Goal: Transaction & Acquisition: Purchase product/service

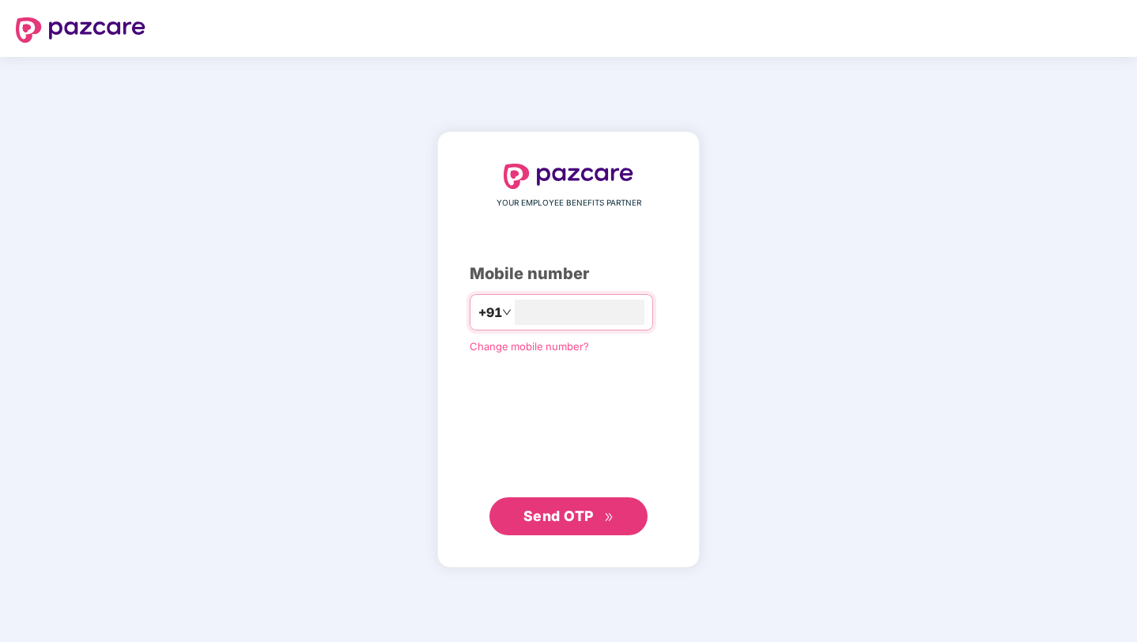
type input "**********"
click at [561, 552] on div "**********" at bounding box center [568, 349] width 262 height 436
click at [576, 515] on span "Send OTP" at bounding box center [558, 515] width 70 height 17
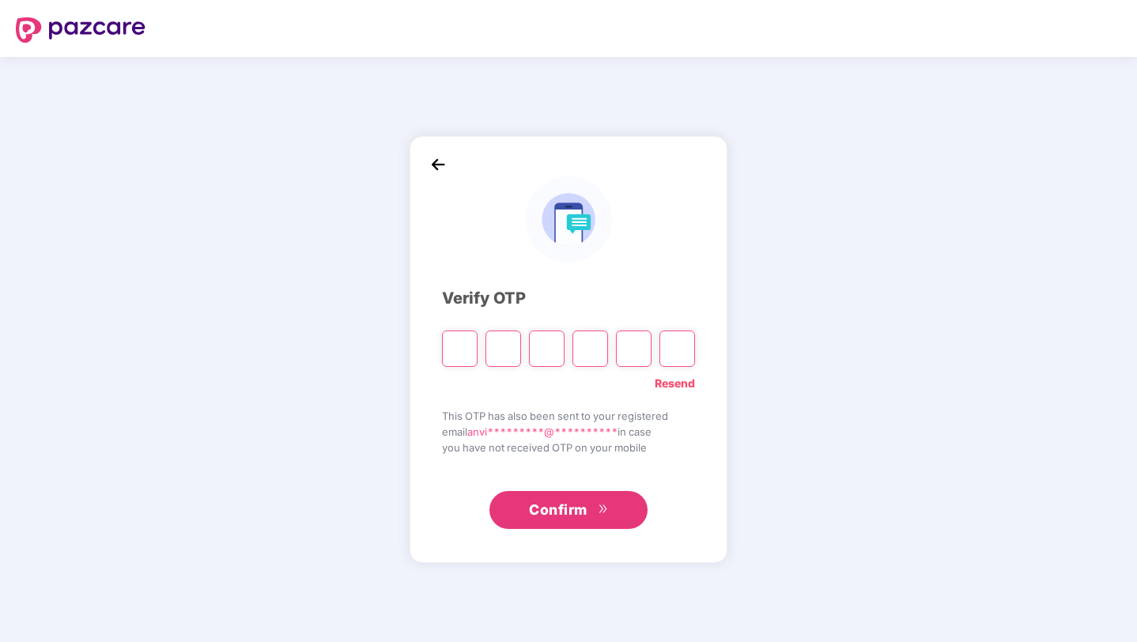
type input "*"
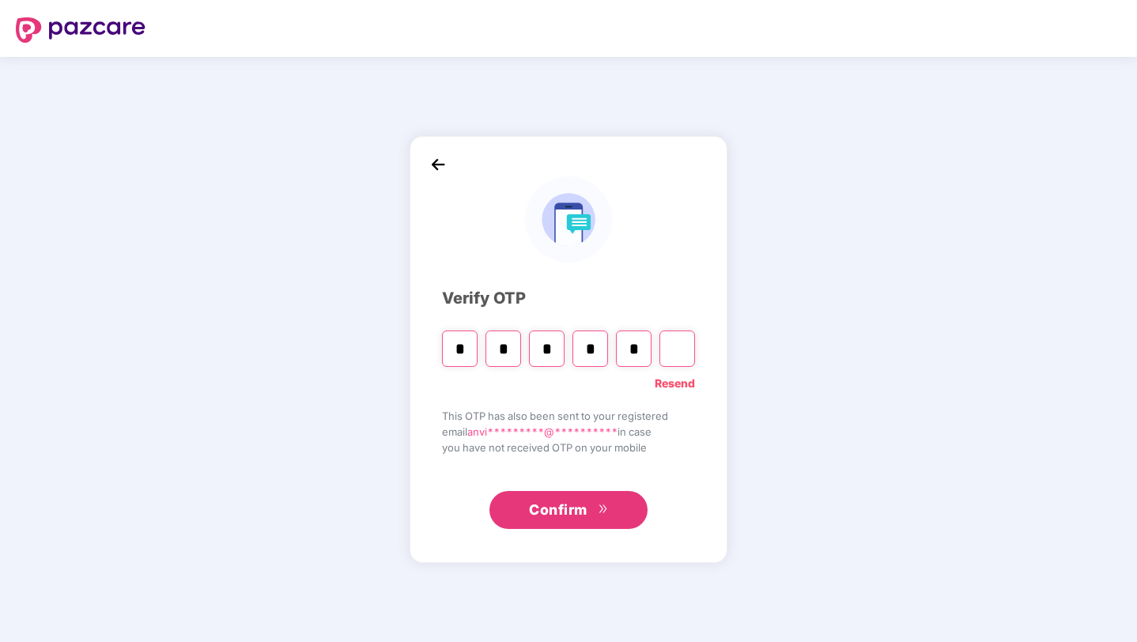
type input "*"
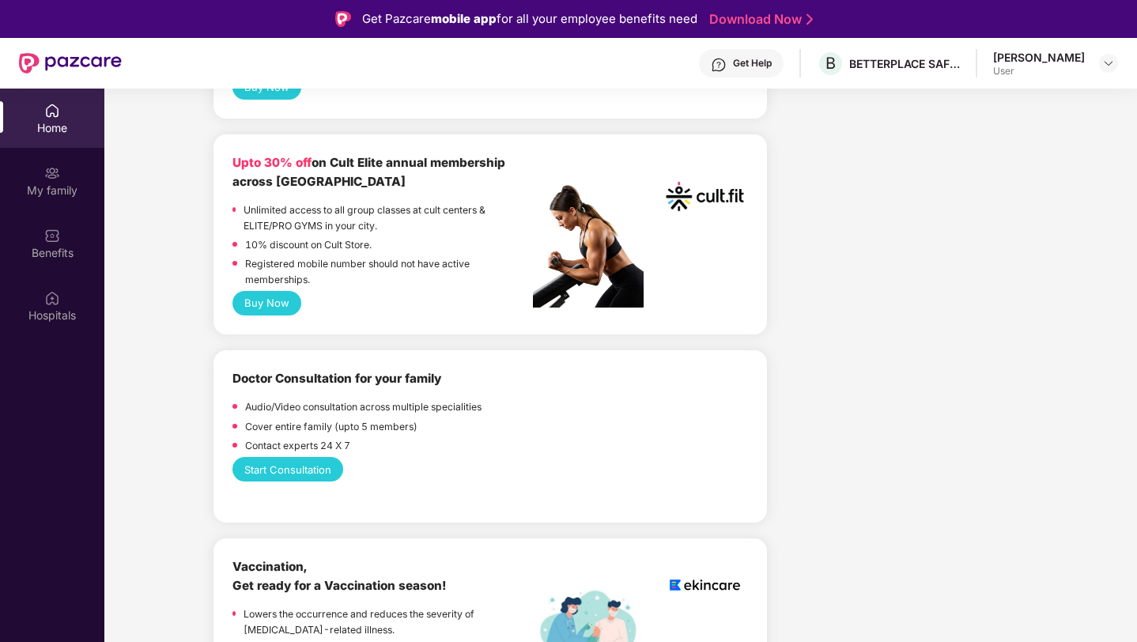
scroll to position [941, 0]
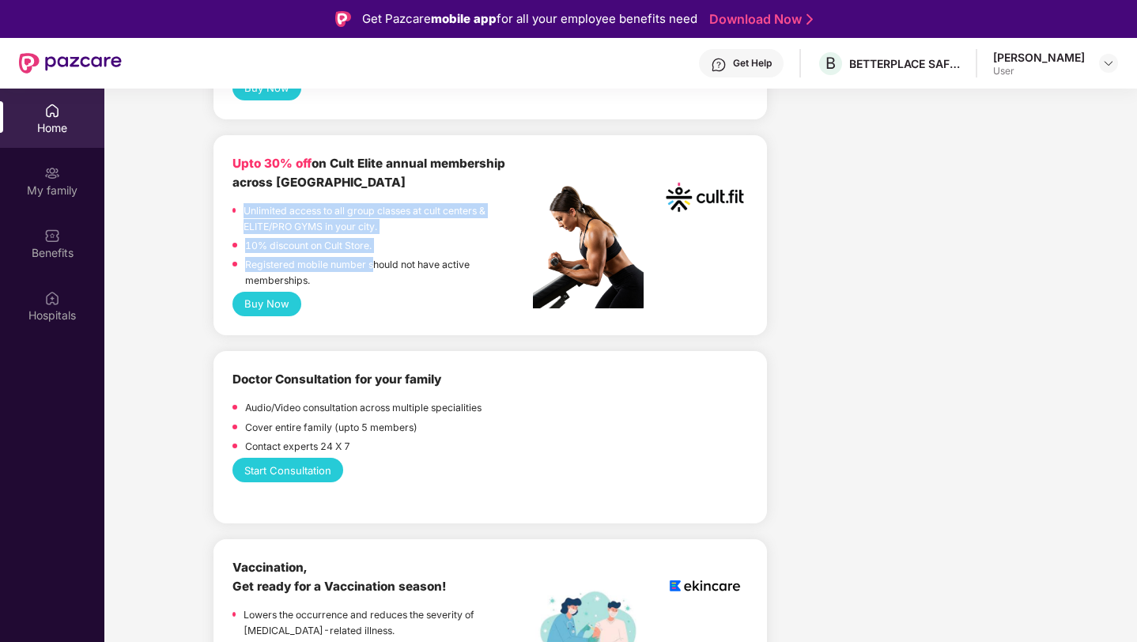
drag, startPoint x: 246, startPoint y: 217, endPoint x: 375, endPoint y: 269, distance: 138.7
click at [375, 271] on div "Unlimited access to all group classes at cult centers & ELITE/PRO GYMS in your …" at bounding box center [382, 247] width 300 height 89
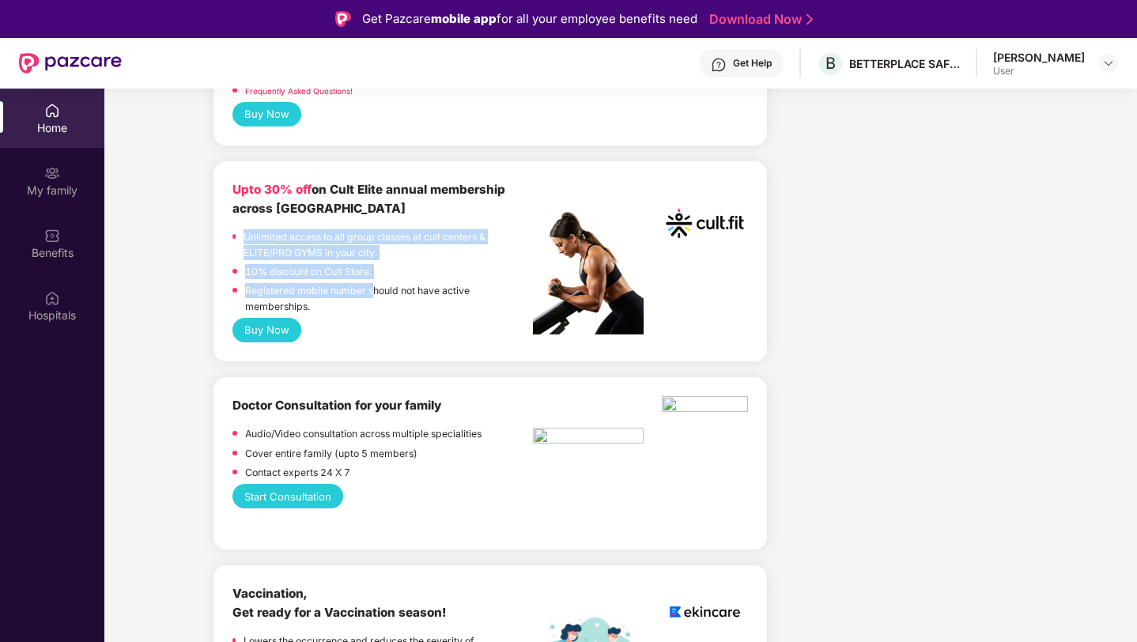
scroll to position [914, 0]
click at [254, 334] on button "Buy Now" at bounding box center [266, 331] width 69 height 25
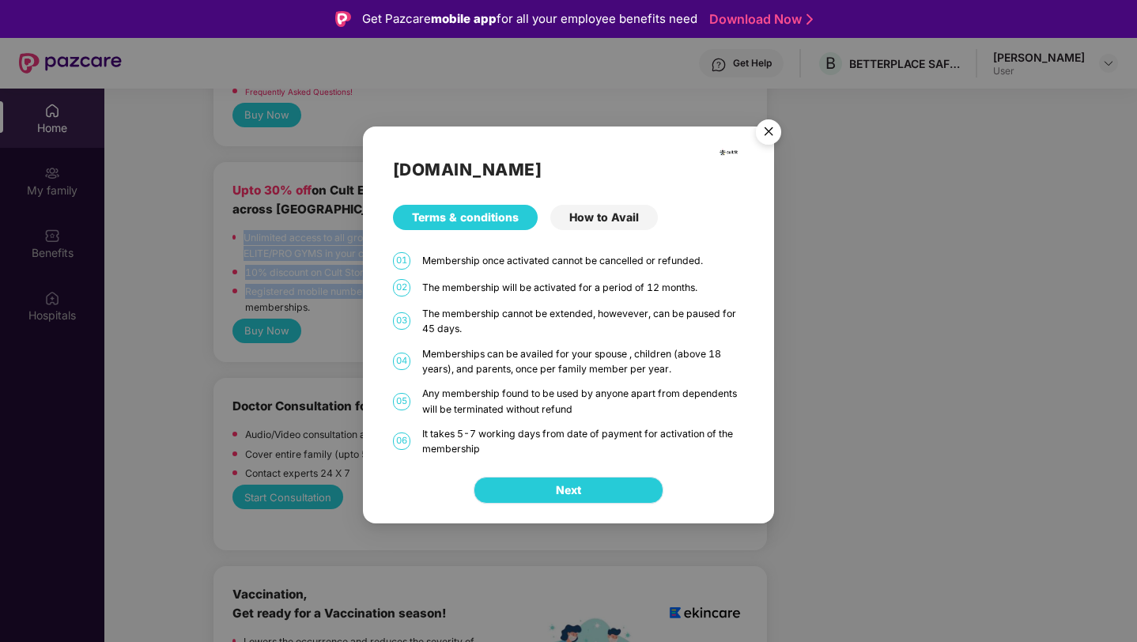
click at [579, 485] on span "Next" at bounding box center [568, 489] width 25 height 17
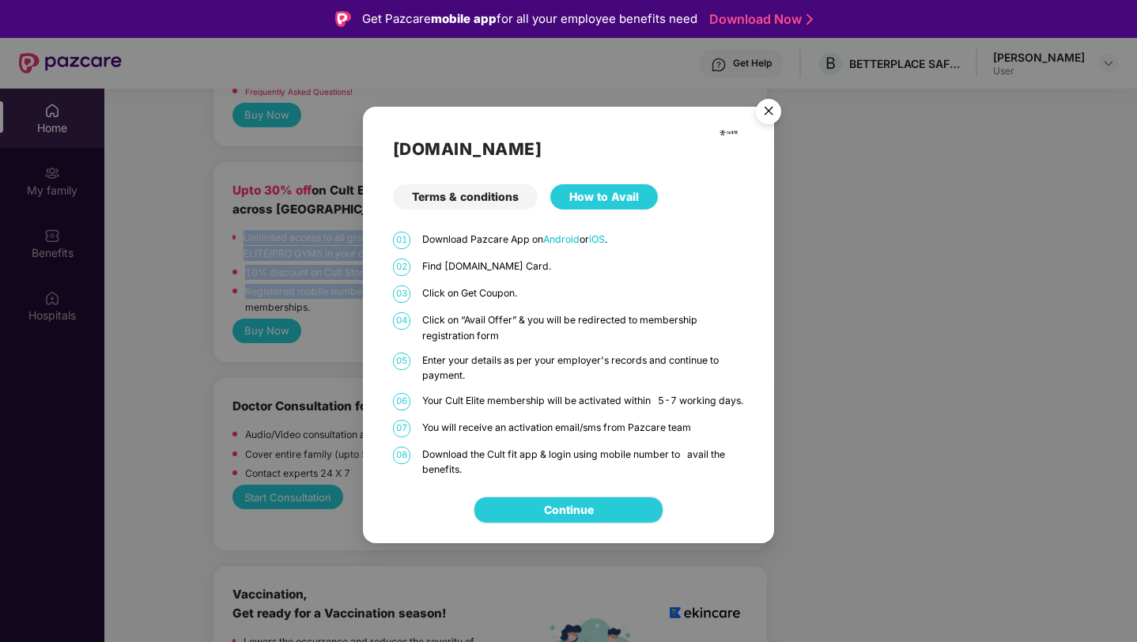
click at [563, 510] on link "Continue" at bounding box center [569, 509] width 50 height 17
click at [764, 108] on img "Close" at bounding box center [768, 114] width 44 height 44
